Goal: Transaction & Acquisition: Purchase product/service

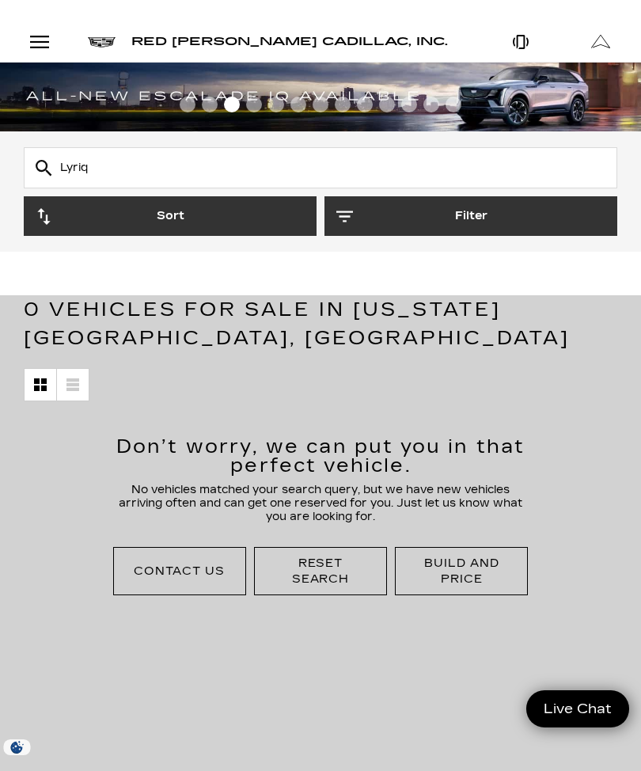
click at [240, 221] on button "Sort" at bounding box center [170, 216] width 293 height 40
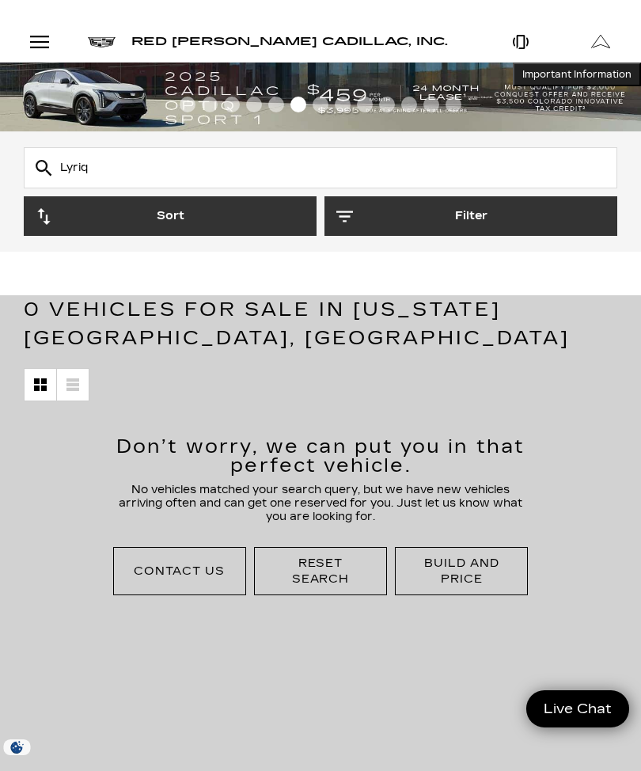
click at [253, 228] on button "Sort" at bounding box center [170, 216] width 293 height 40
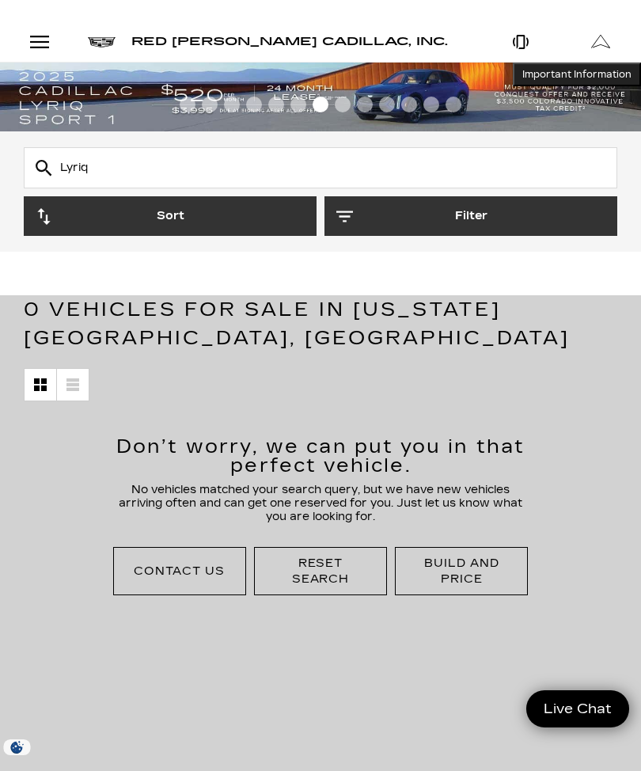
click at [44, 44] on div "Open Menu Modal" at bounding box center [39, 41] width 27 height 19
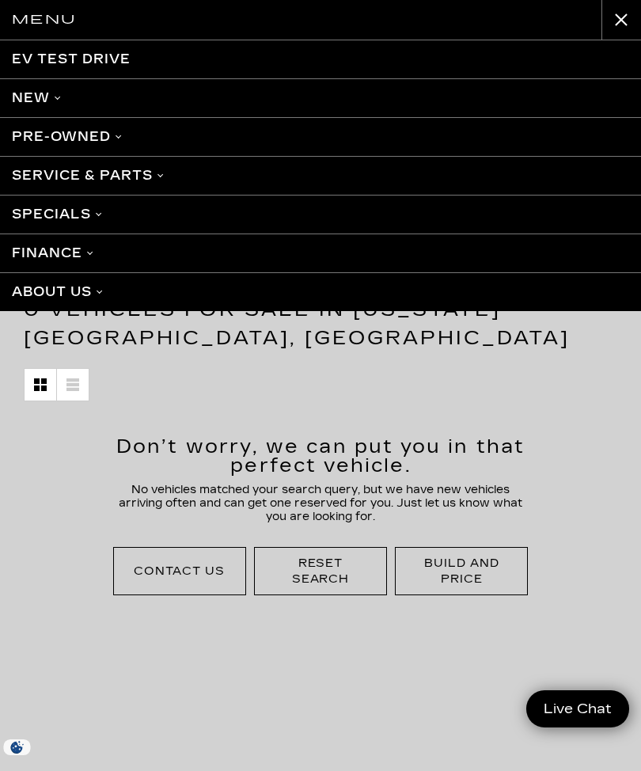
click at [619, 25] on button "close" at bounding box center [622, 20] width 40 height 40
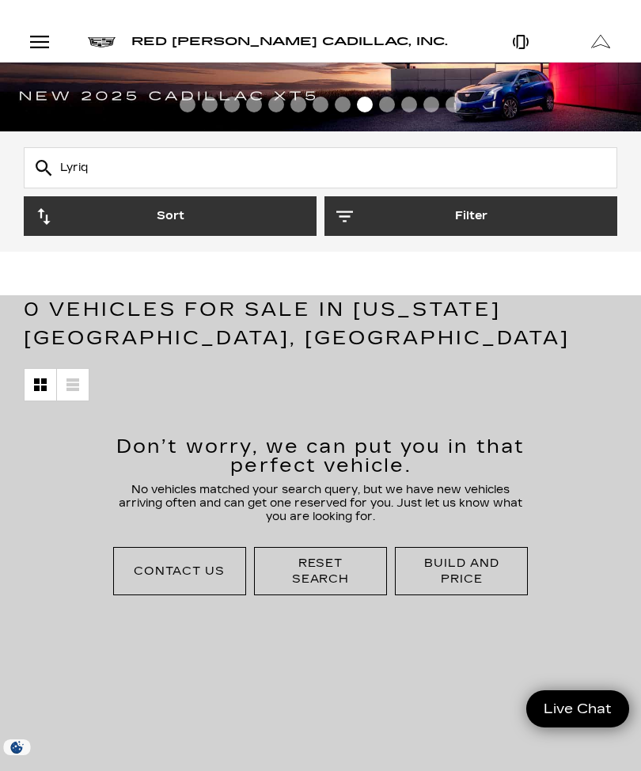
click at [199, 169] on input "Lyriq" at bounding box center [321, 167] width 594 height 41
type input "L"
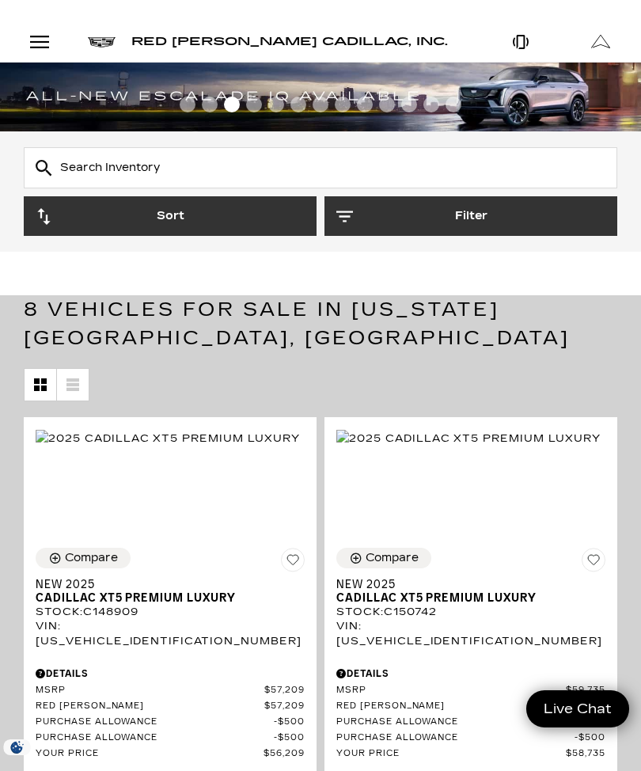
click at [48, 48] on div "Open Menu Modal" at bounding box center [39, 41] width 27 height 19
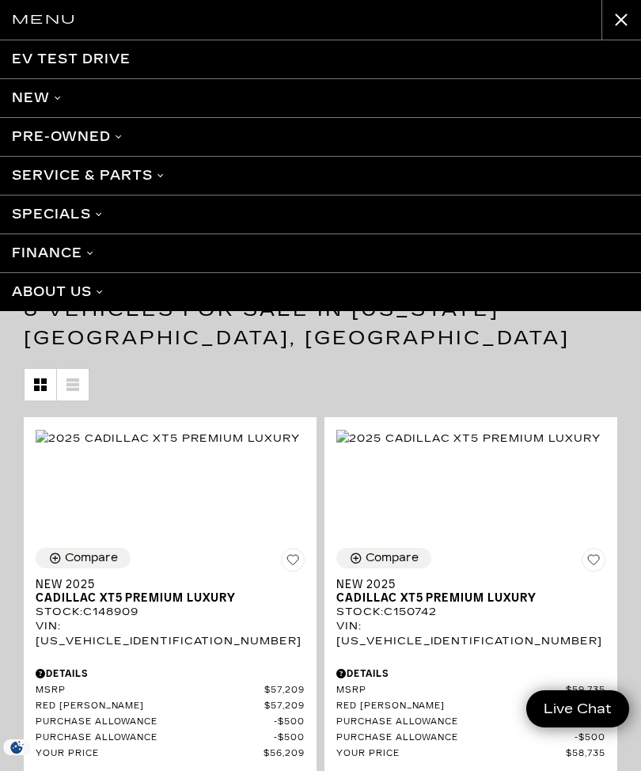
click at [540, 42] on link "EV Test Drive" at bounding box center [320, 59] width 641 height 38
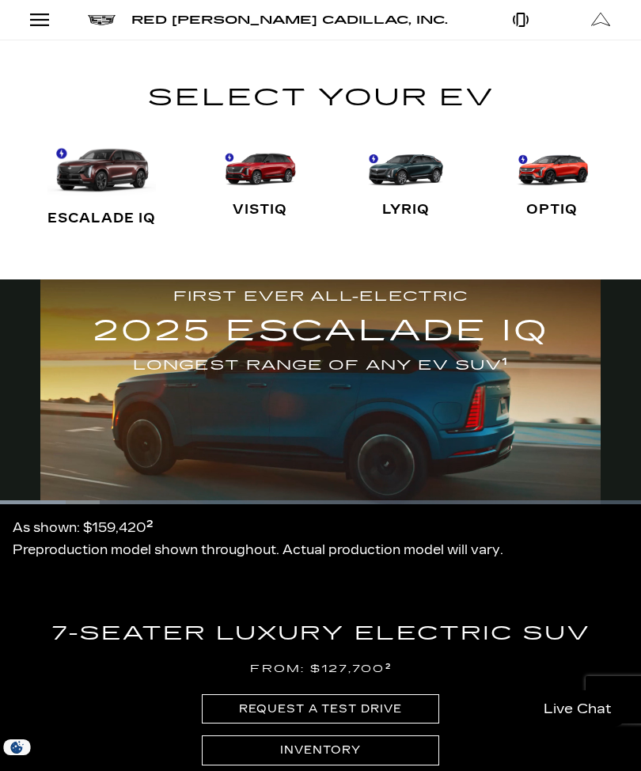
click at [405, 207] on link "LYRIQ" at bounding box center [406, 185] width 82 height 95
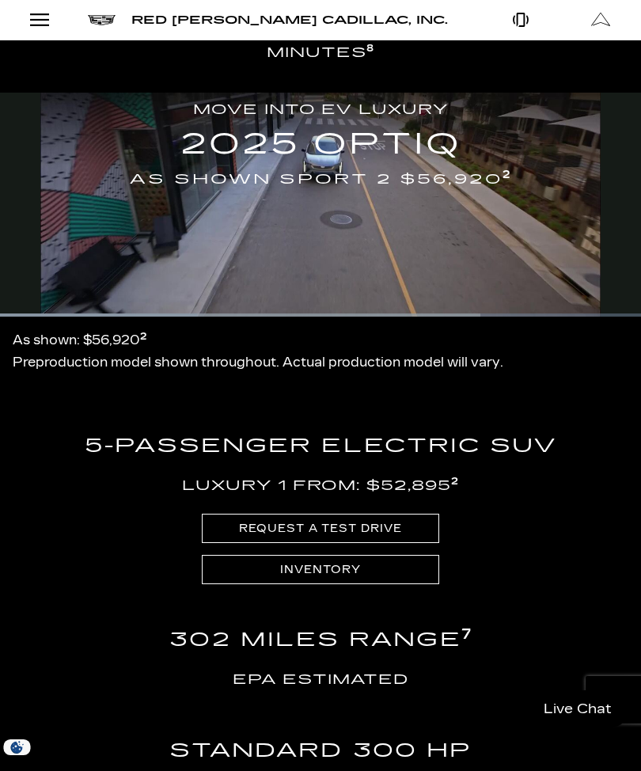
scroll to position [2915, 0]
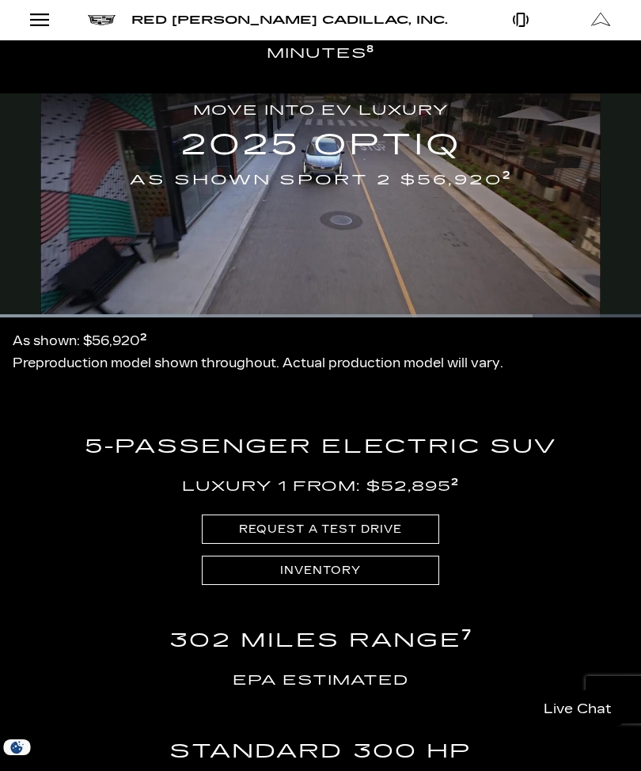
click at [411, 556] on link "Inventory" at bounding box center [321, 570] width 238 height 29
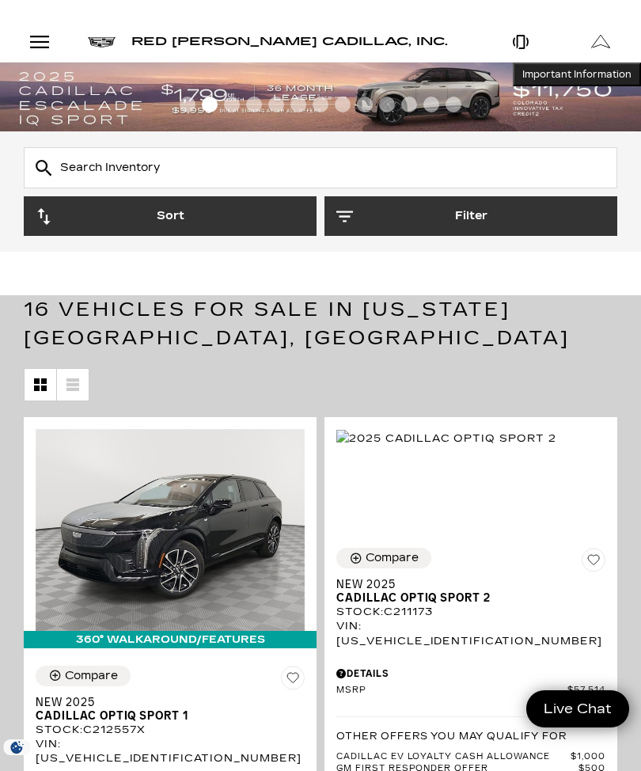
click at [36, 46] on div "Open Menu Modal" at bounding box center [39, 41] width 27 height 19
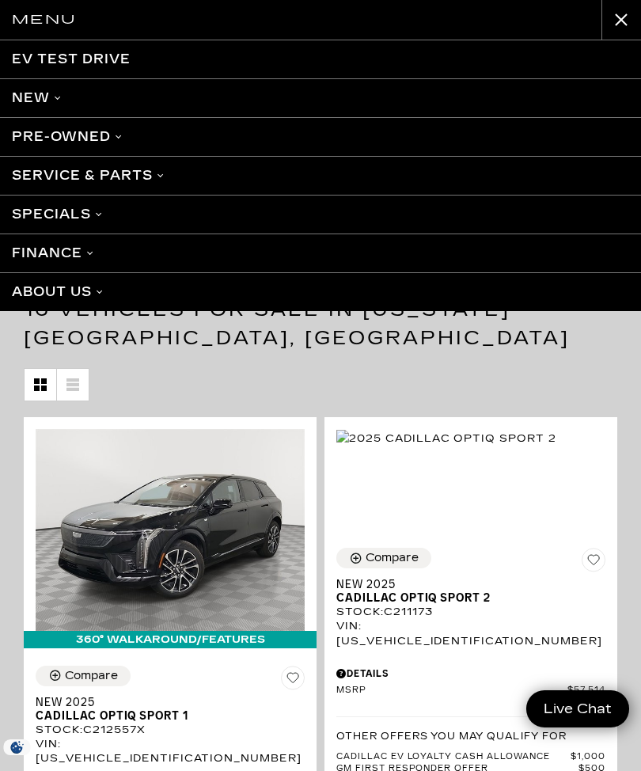
click at [46, 101] on link "New" at bounding box center [320, 97] width 641 height 39
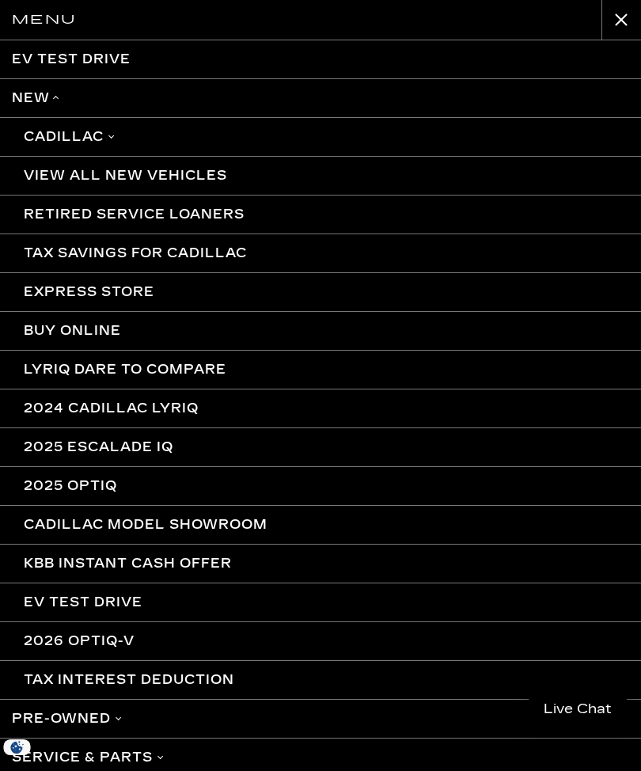
click at [179, 371] on link "LYRIQ Dare to Compare" at bounding box center [320, 369] width 641 height 39
click at [124, 368] on link "LYRIQ Dare to Compare" at bounding box center [320, 369] width 641 height 39
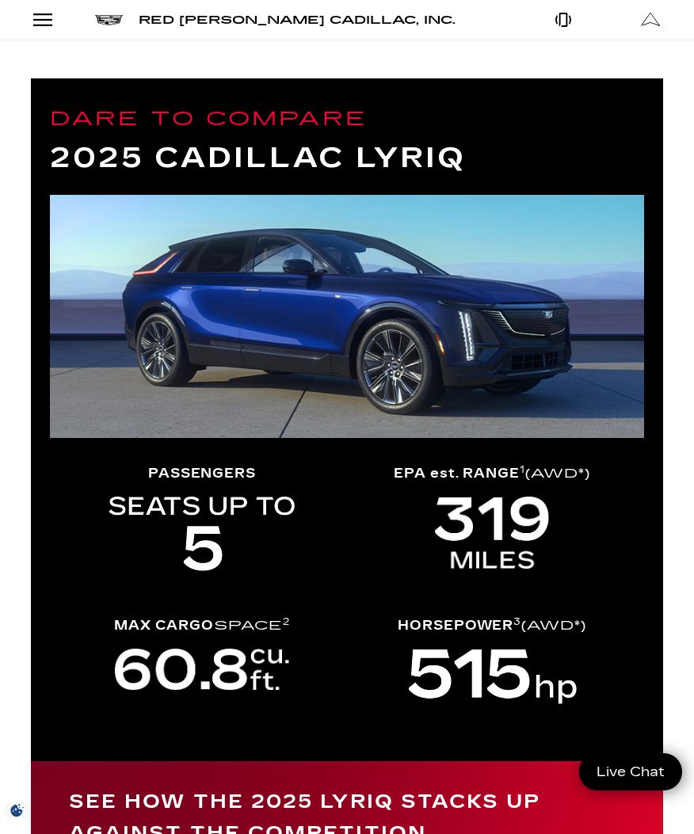
click at [51, 32] on link "Open Menu Modal" at bounding box center [43, 20] width 87 height 40
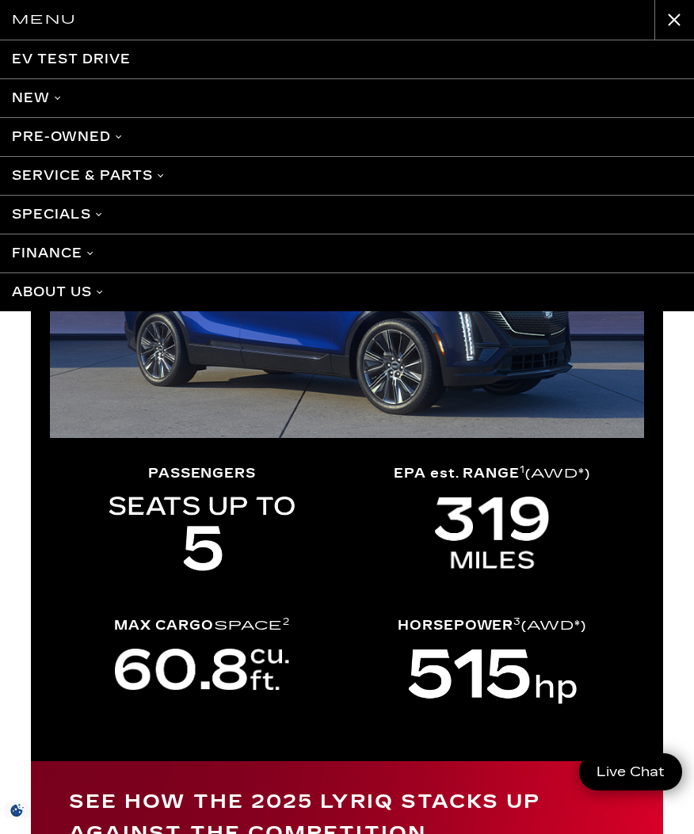
click at [668, 22] on button "close" at bounding box center [674, 20] width 40 height 40
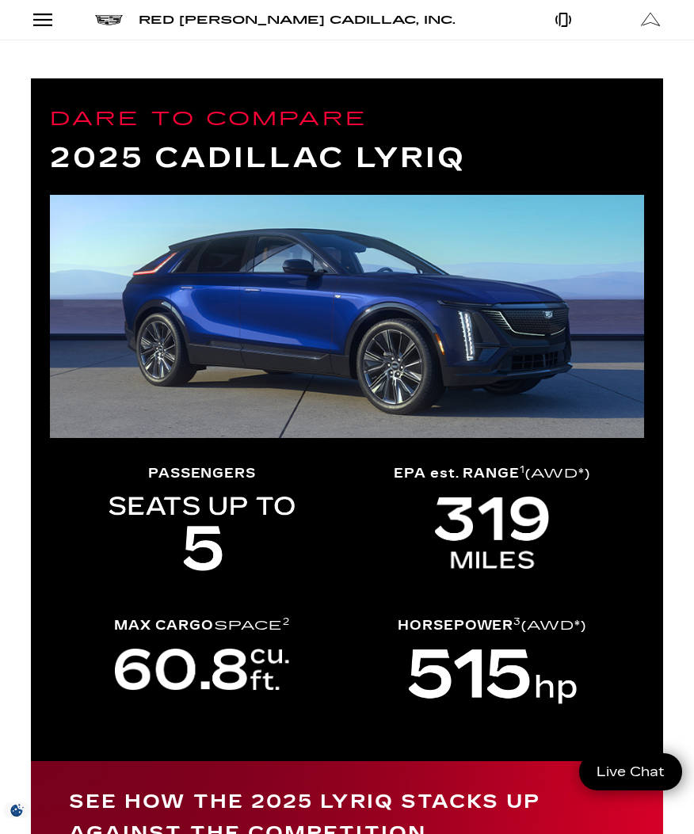
click at [51, 33] on link "Open Menu Modal" at bounding box center [43, 20] width 87 height 40
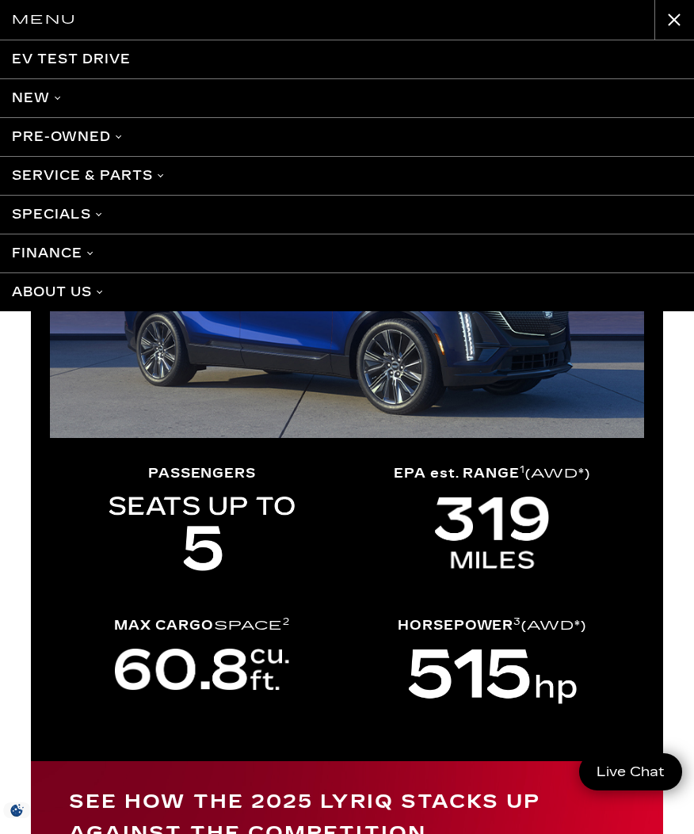
click at [44, 29] on h2 "Menu" at bounding box center [44, 20] width 64 height 21
click at [31, 105] on link "New" at bounding box center [347, 97] width 694 height 39
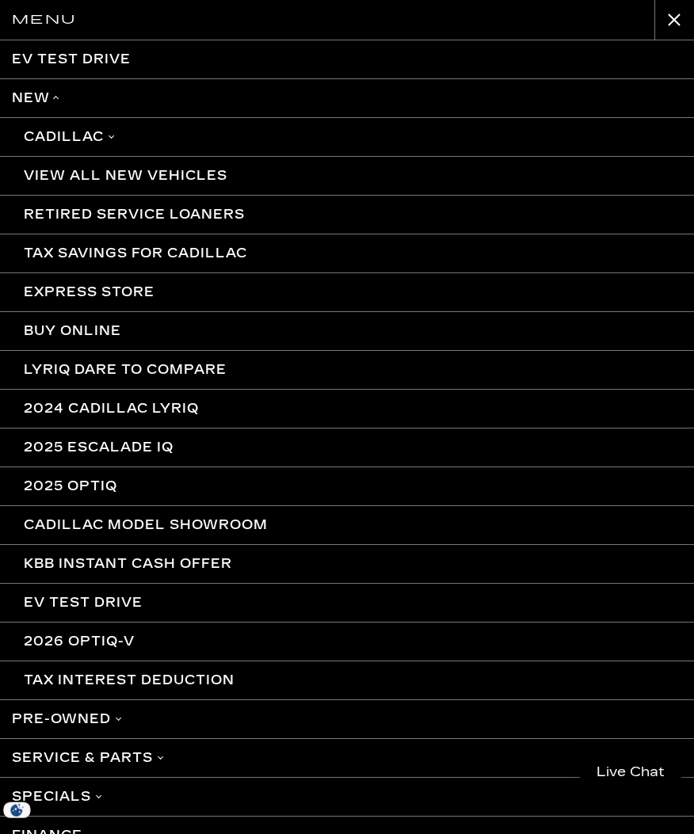
scroll to position [13, 14]
click at [44, 173] on link "View All New Vehicles" at bounding box center [347, 175] width 694 height 39
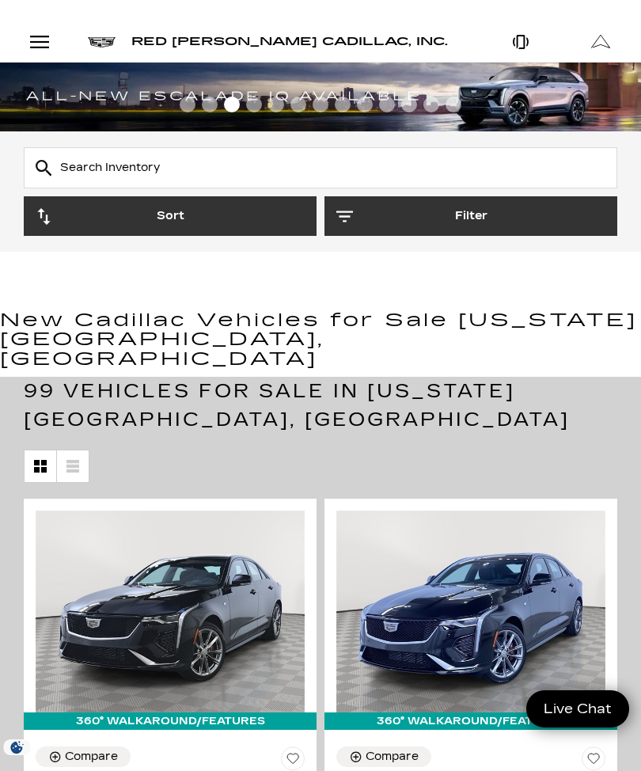
click at [350, 218] on icon "button" at bounding box center [345, 216] width 17 height 17
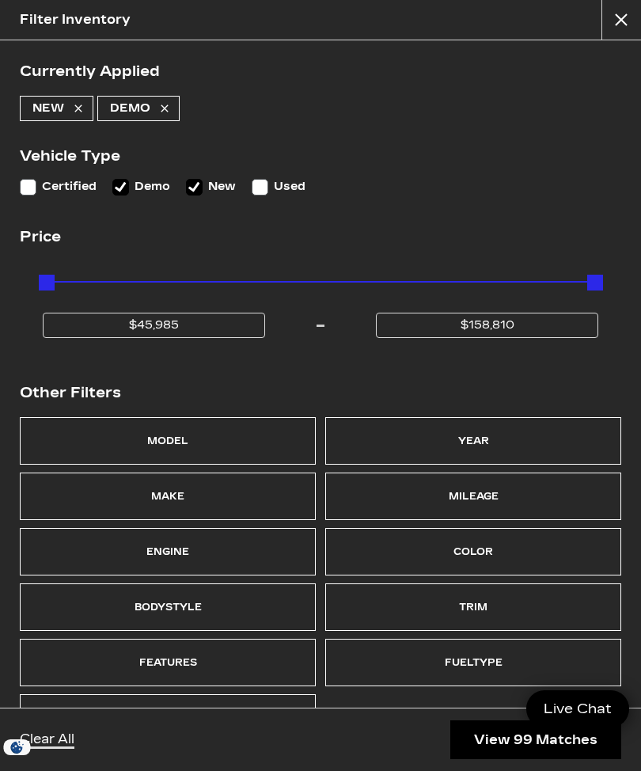
click at [97, 438] on div "Model" at bounding box center [168, 441] width 296 height 48
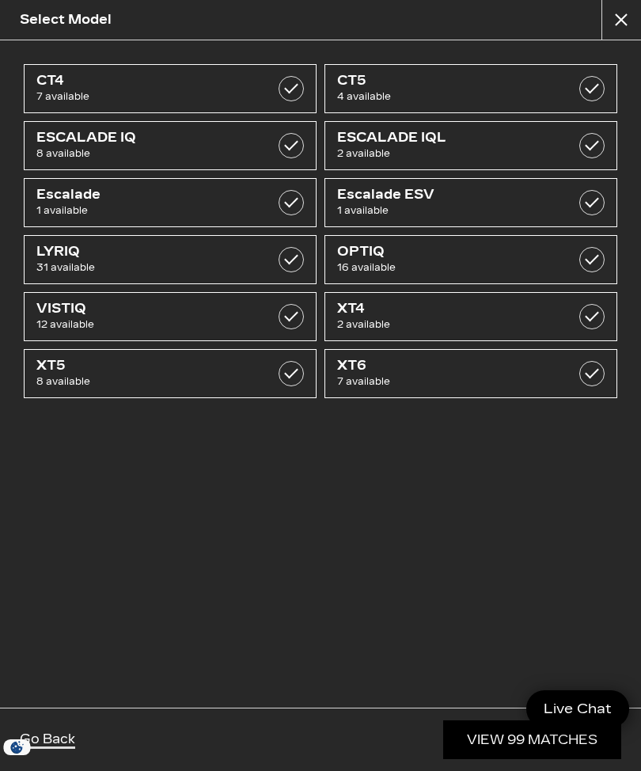
click at [588, 257] on label at bounding box center [592, 259] width 25 height 25
checkbox input "true"
click at [557, 747] on link "View 16 Matches" at bounding box center [534, 740] width 176 height 39
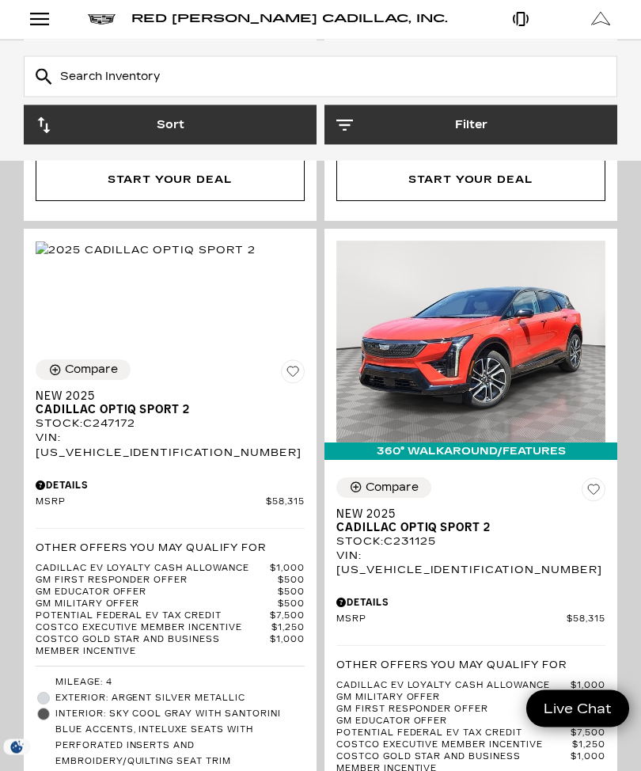
scroll to position [3677, 0]
click at [88, 403] on span "New 2025" at bounding box center [164, 396] width 257 height 13
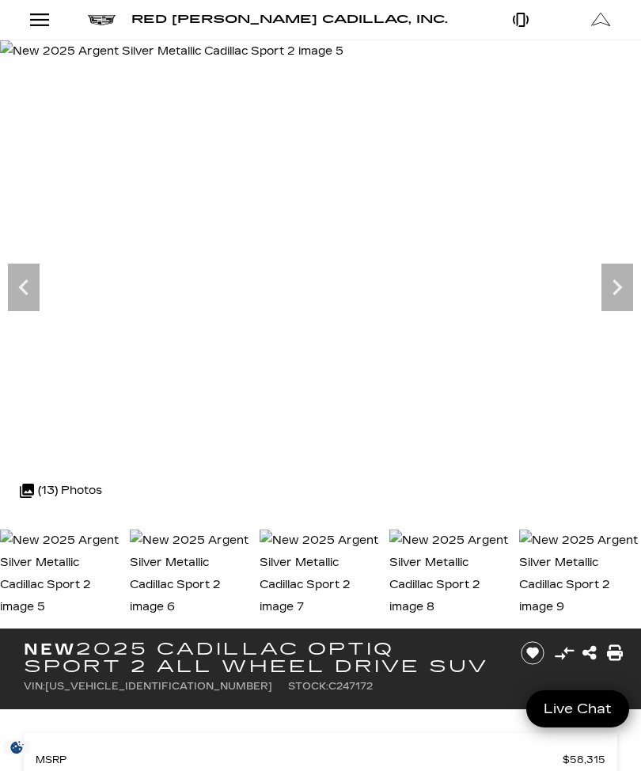
click at [621, 294] on icon "Next" at bounding box center [618, 288] width 32 height 32
click at [617, 295] on icon "Next" at bounding box center [618, 288] width 32 height 32
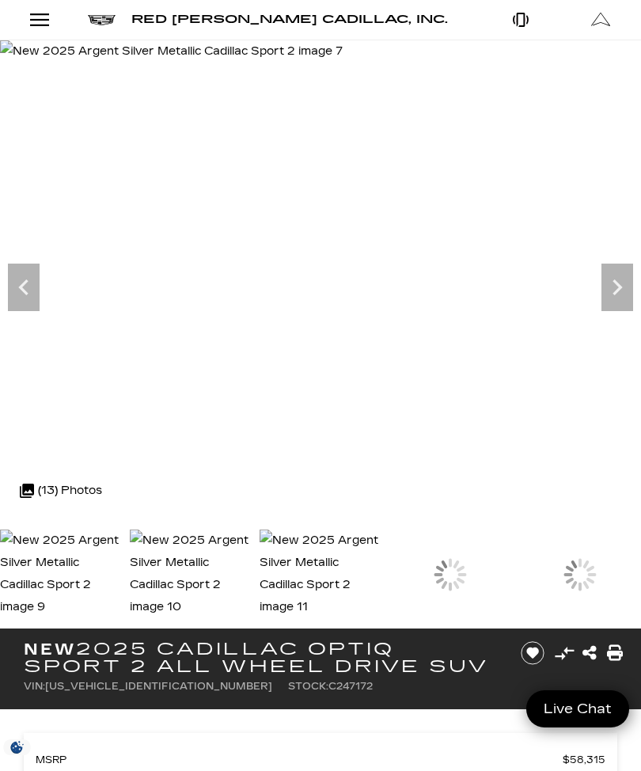
click at [476, 574] on div at bounding box center [451, 576] width 122 height 92
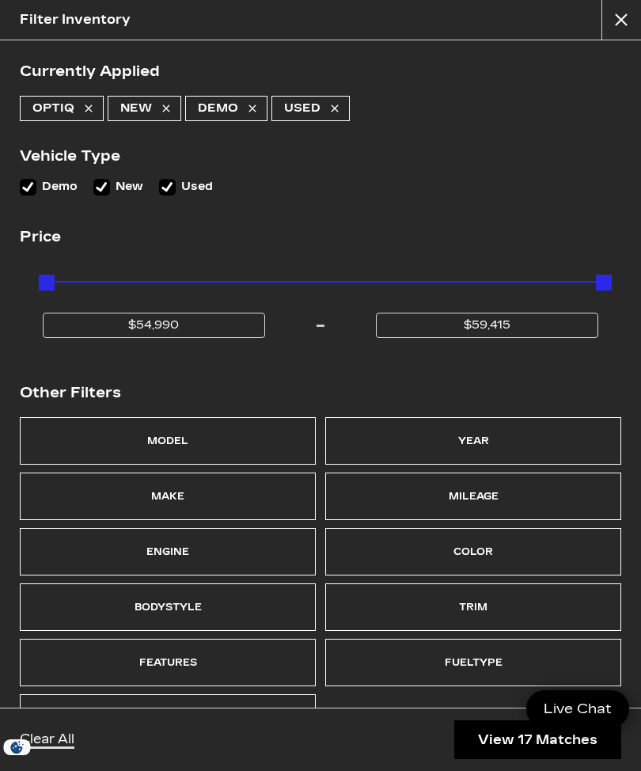
scroll to position [1, 0]
click at [558, 741] on link "View 17 Matches" at bounding box center [538, 740] width 167 height 39
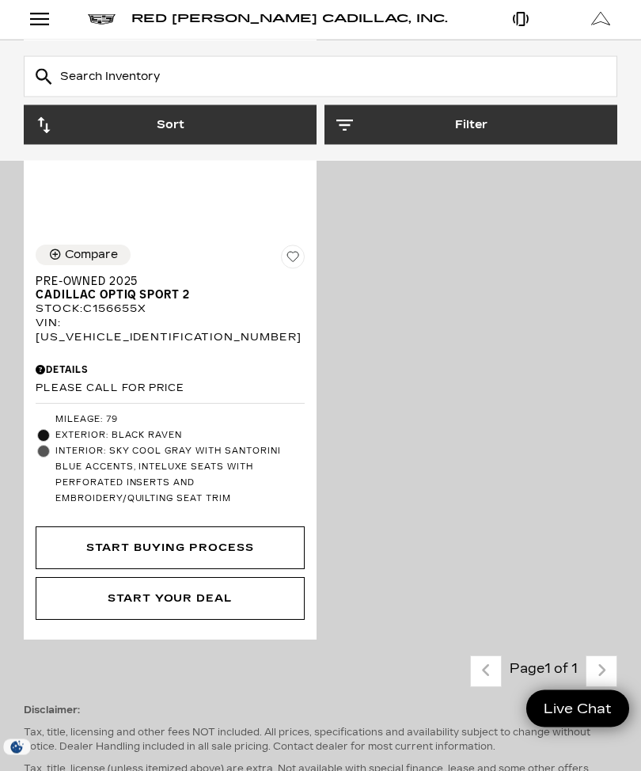
scroll to position [6534, 0]
click at [78, 507] on span "Interior: Sky Cool Gray with Santorini Blue accents, Inteluxe Seats with Perfor…" at bounding box center [179, 474] width 249 height 63
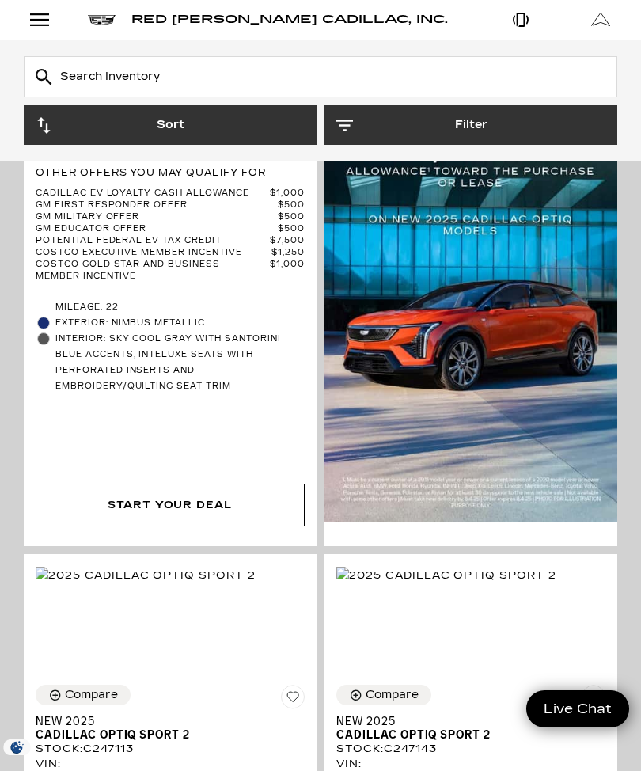
scroll to position [2718, 0]
